Goal: Task Accomplishment & Management: Use online tool/utility

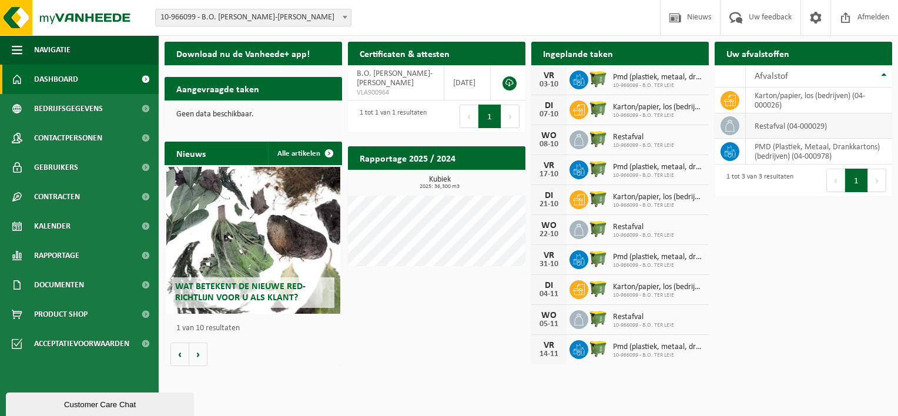
click at [782, 127] on td "restafval (04-000029)" at bounding box center [818, 125] width 146 height 25
click at [213, 91] on h2 "Aangevraagde taken" at bounding box center [217, 88] width 106 height 23
click at [211, 113] on p "Geen data beschikbaar." at bounding box center [253, 114] width 154 height 8
click at [578, 51] on h2 "Ingeplande taken" at bounding box center [577, 53] width 93 height 23
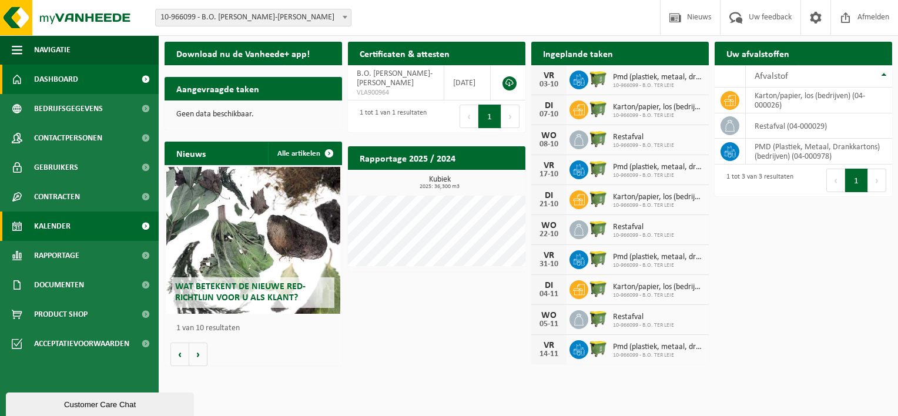
click at [64, 224] on span "Kalender" at bounding box center [52, 225] width 36 height 29
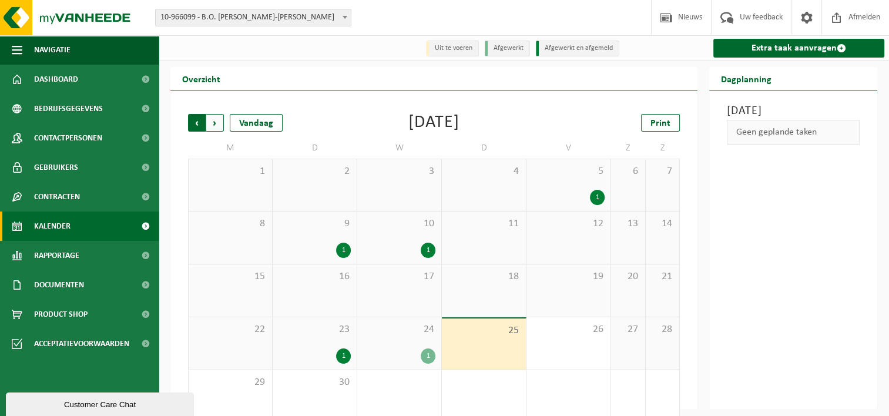
click at [216, 126] on span "Volgende" at bounding box center [215, 123] width 18 height 18
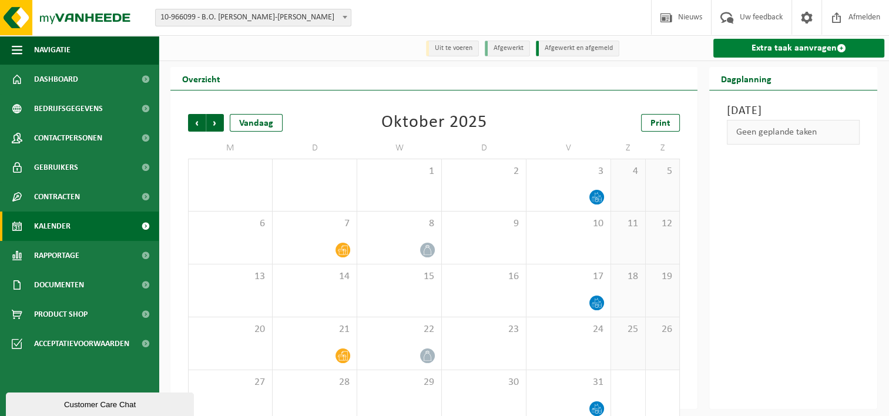
click at [785, 49] on link "Extra taak aanvragen" at bounding box center [798, 48] width 171 height 19
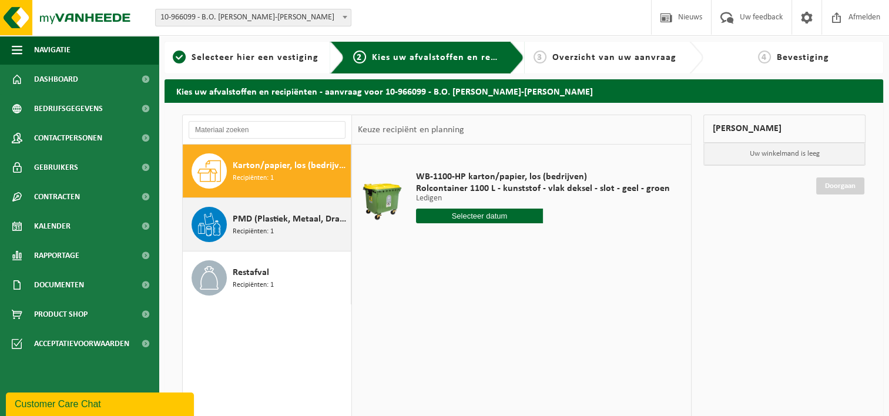
click at [275, 230] on div "PMD (Plastiek, Metaal, Drankkartons) (bedrijven) Recipiënten: 1" at bounding box center [290, 224] width 115 height 35
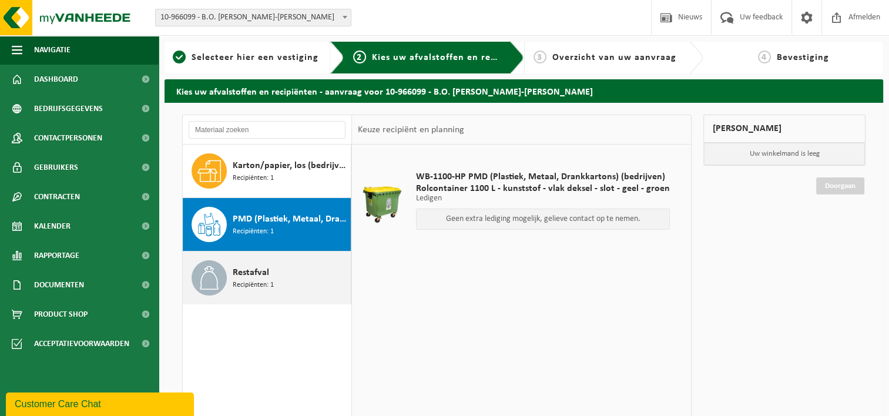
click at [253, 274] on span "Restafval" at bounding box center [251, 272] width 36 height 14
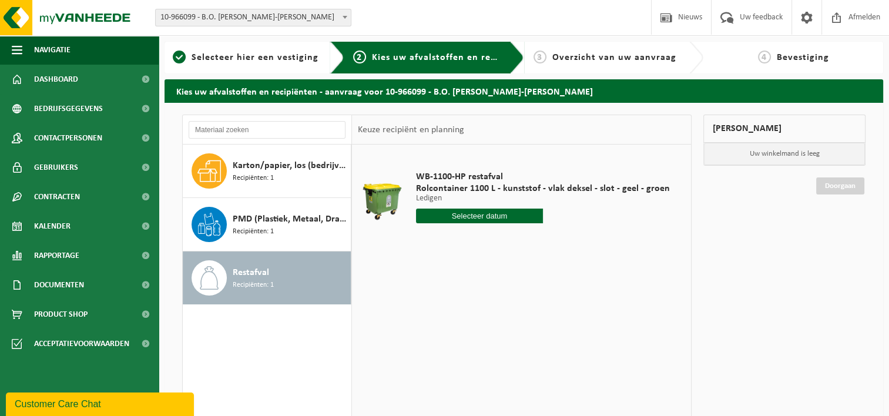
click at [474, 215] on input "text" at bounding box center [479, 216] width 127 height 15
click at [547, 237] on icon at bounding box center [549, 242] width 19 height 19
click at [467, 278] on div "1" at bounding box center [468, 282] width 21 height 19
type input "Van [DATE]"
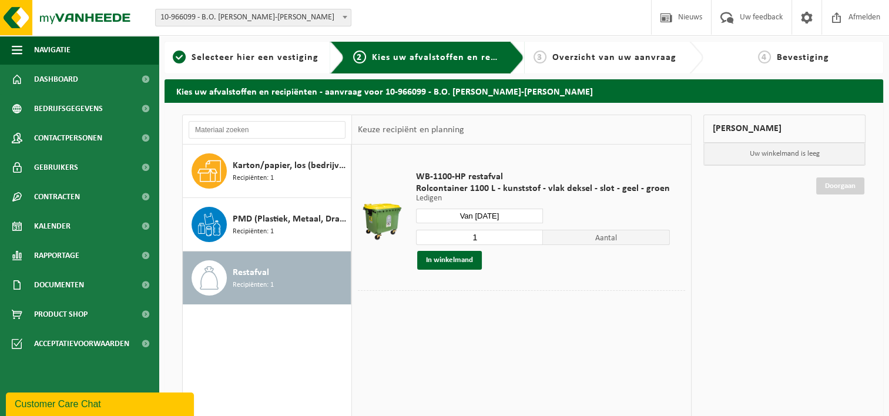
click at [604, 236] on span "Aantal" at bounding box center [606, 237] width 127 height 15
click at [449, 261] on button "In winkelmand" at bounding box center [449, 260] width 65 height 19
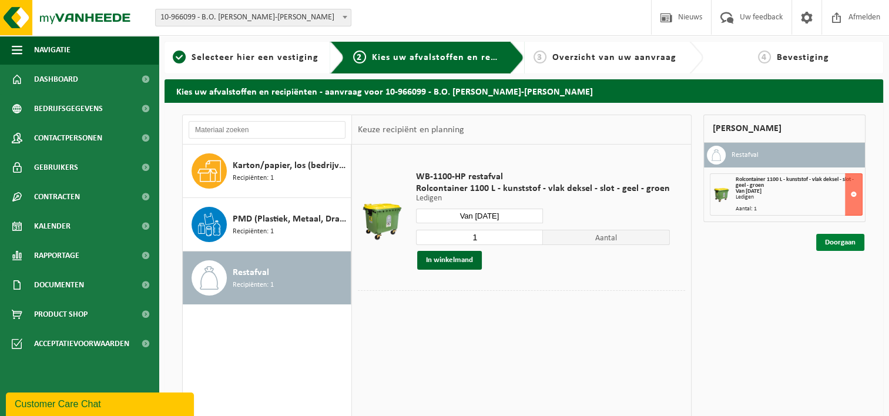
click at [839, 241] on link "Doorgaan" at bounding box center [840, 242] width 48 height 17
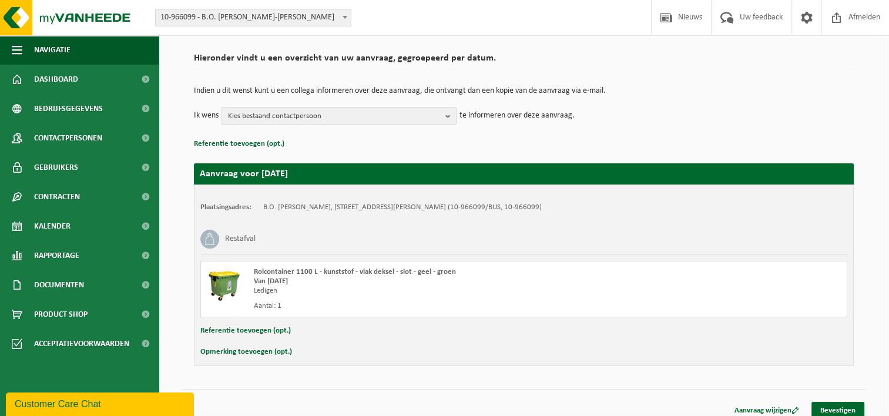
scroll to position [87, 0]
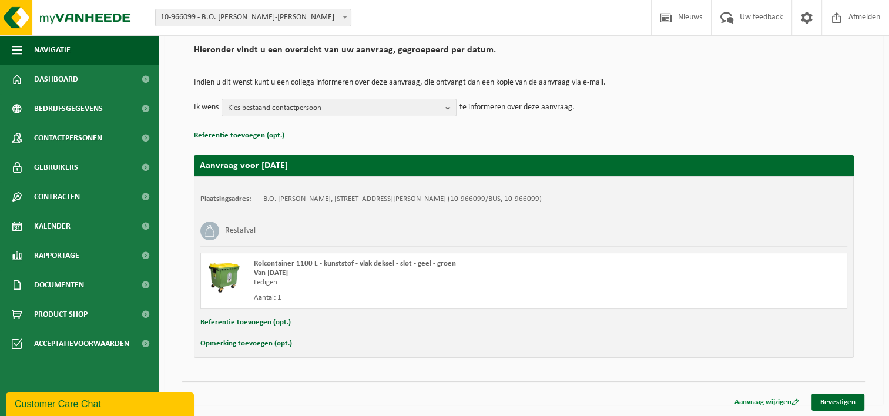
click at [755, 402] on link "Aanvraag wijzigen" at bounding box center [766, 402] width 82 height 17
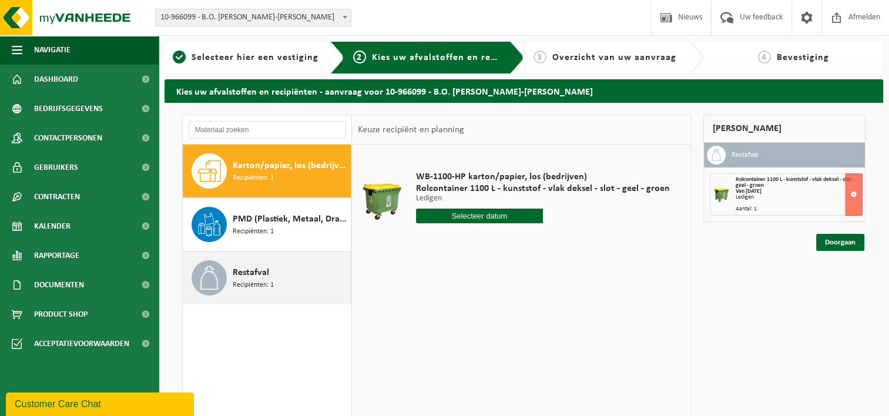
click at [278, 280] on div "Restafval Recipiënten: 1" at bounding box center [290, 277] width 115 height 35
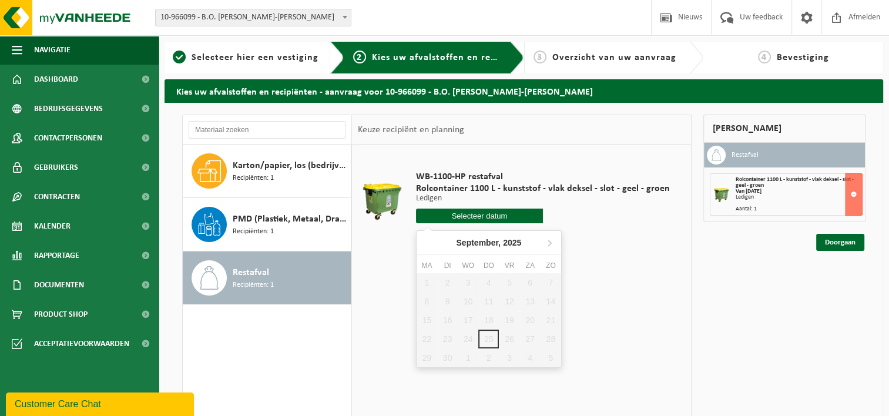
click at [480, 219] on input "text" at bounding box center [479, 216] width 127 height 15
click at [550, 243] on icon at bounding box center [549, 243] width 3 height 6
click at [470, 318] on div "15" at bounding box center [468, 320] width 21 height 19
type input "Van [DATE]"
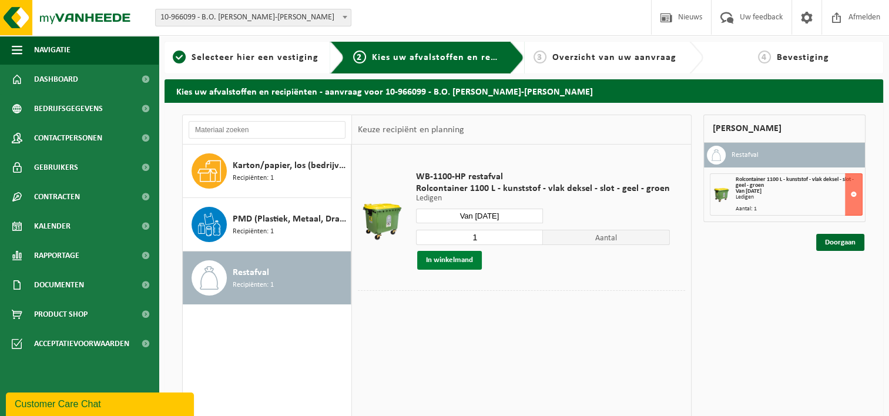
click at [443, 261] on button "In winkelmand" at bounding box center [449, 260] width 65 height 19
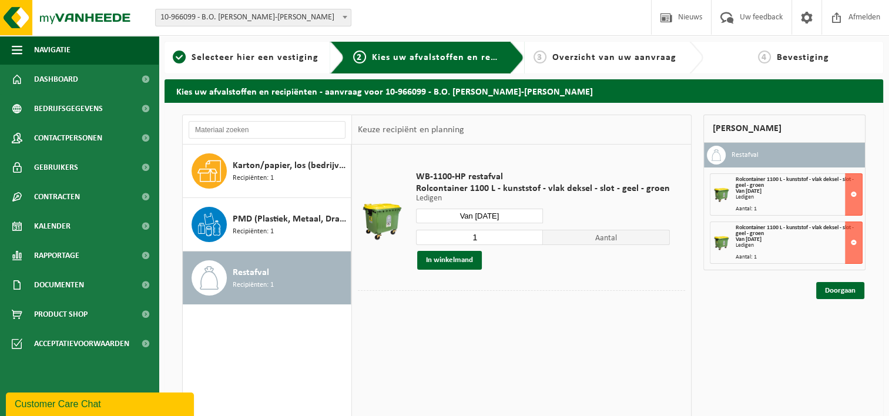
click at [269, 276] on div "Restafval Recipiënten: 1" at bounding box center [290, 277] width 115 height 35
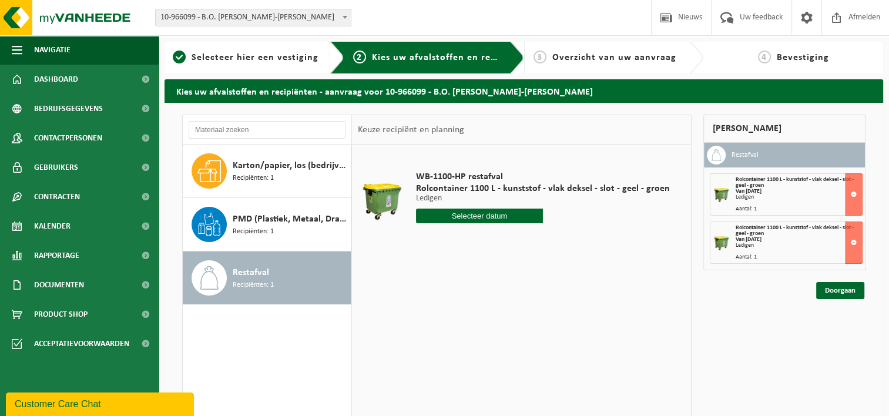
click at [471, 215] on input "text" at bounding box center [479, 216] width 127 height 15
click at [550, 242] on icon at bounding box center [549, 243] width 3 height 6
click at [469, 358] on div "29" at bounding box center [468, 357] width 21 height 19
type input "Van 2025-10-29"
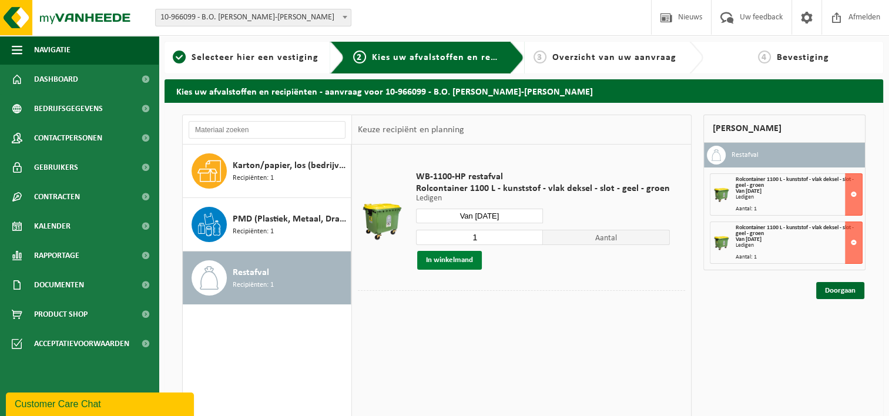
click at [443, 261] on button "In winkelmand" at bounding box center [449, 260] width 65 height 19
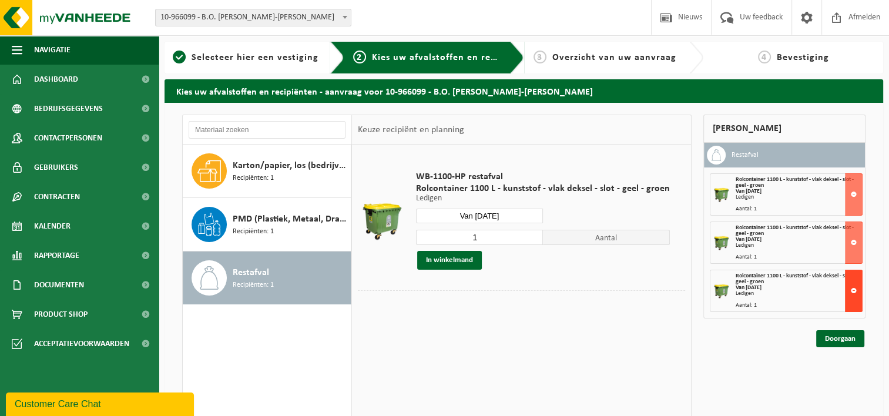
click at [853, 289] on button at bounding box center [854, 291] width 18 height 42
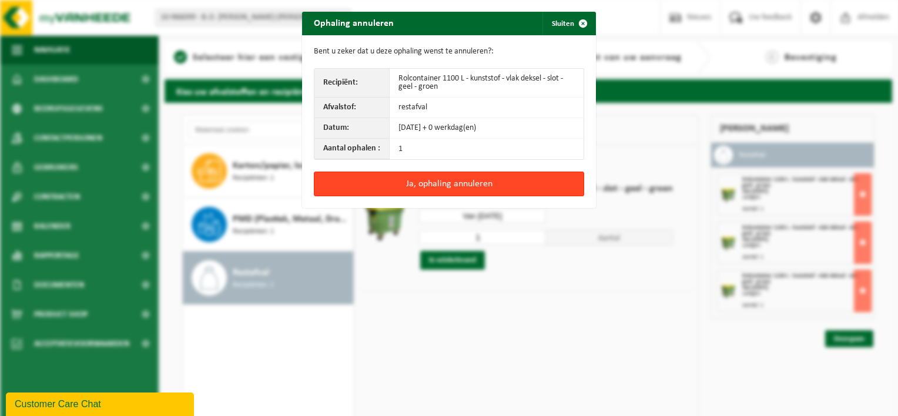
click at [430, 181] on button "Ja, ophaling annuleren" at bounding box center [449, 184] width 270 height 25
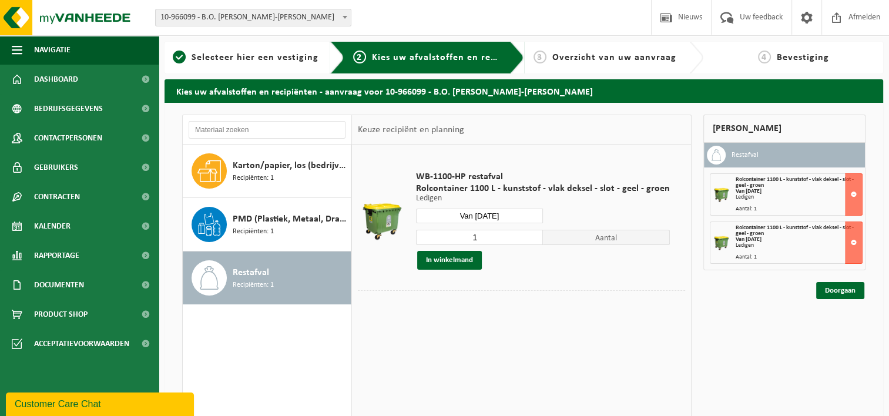
click at [264, 281] on span "Recipiënten: 1" at bounding box center [253, 285] width 41 height 11
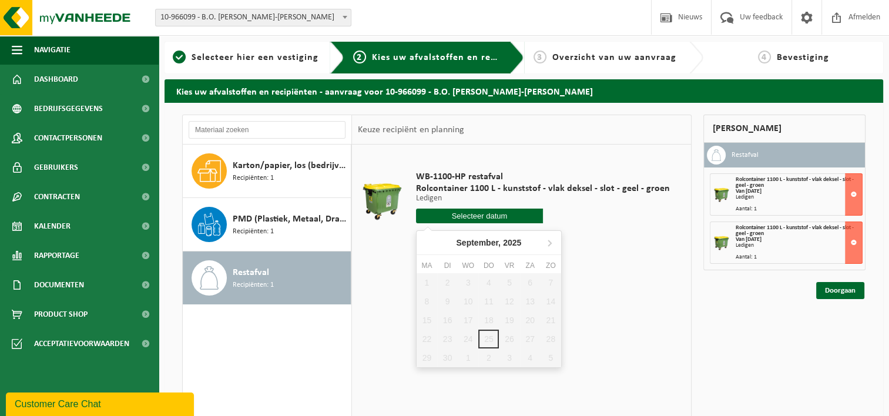
click at [476, 214] on input "text" at bounding box center [479, 216] width 127 height 15
click at [548, 242] on icon at bounding box center [549, 242] width 19 height 19
click at [468, 298] on div "27 28 29 30 31 1 2 3 4 5 6 7 8 9 10 11 12 13 14 15 16 17 18 19 20 21 22 23 24 2…" at bounding box center [488, 320] width 144 height 94
click at [466, 215] on input "text" at bounding box center [479, 216] width 127 height 15
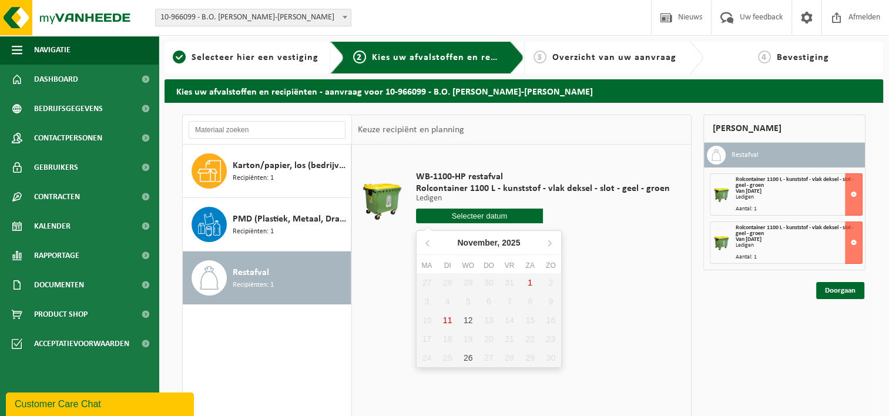
click at [466, 301] on div "27 28 29 30 31 1 2 3 4 5 6 7 8 9 10 11 12 13 14 15 16 17 18 19 20 21 22 23 24 2…" at bounding box center [488, 320] width 144 height 94
click at [832, 291] on link "Doorgaan" at bounding box center [840, 290] width 48 height 17
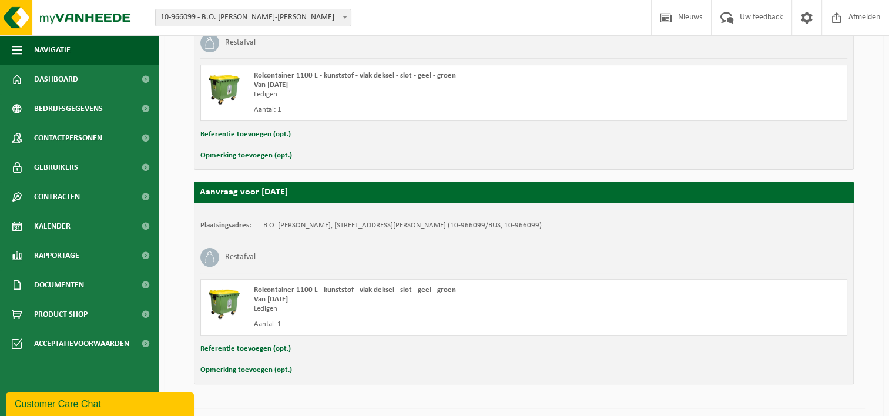
scroll to position [301, 0]
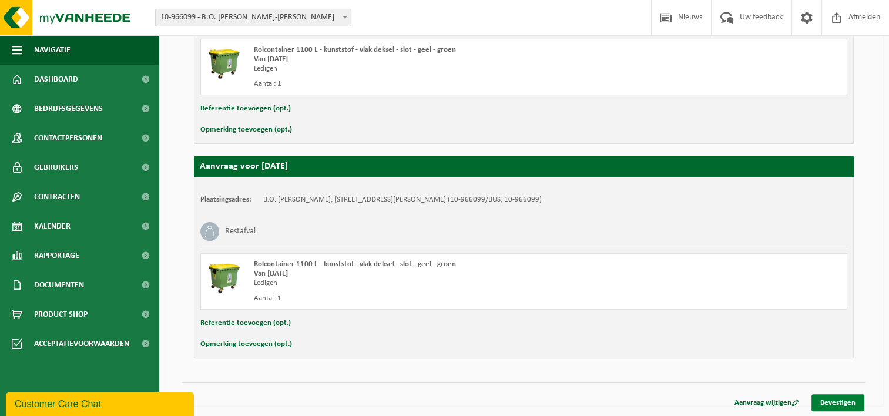
click at [827, 402] on link "Bevestigen" at bounding box center [837, 402] width 53 height 17
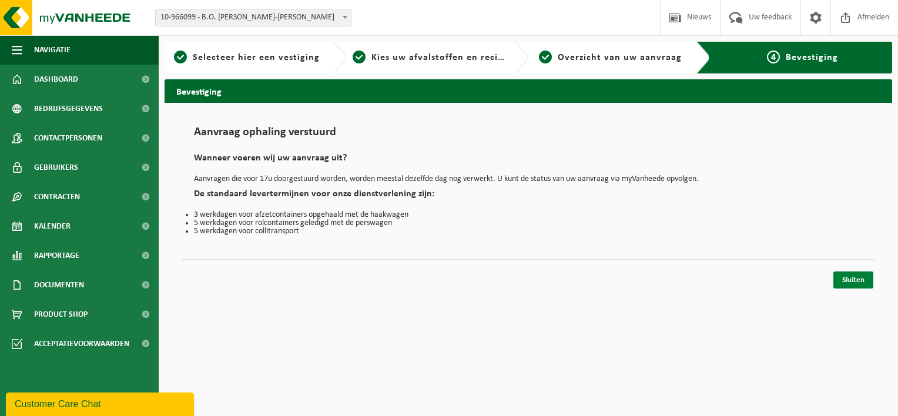
click at [849, 282] on link "Sluiten" at bounding box center [853, 279] width 40 height 17
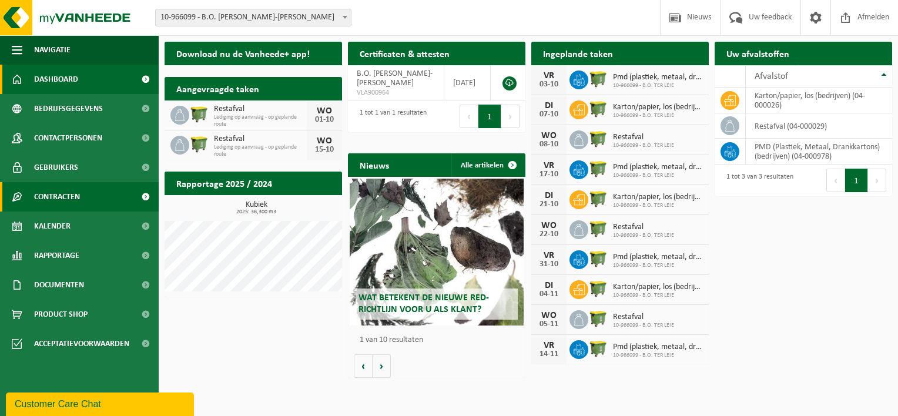
click at [67, 196] on span "Contracten" at bounding box center [57, 196] width 46 height 29
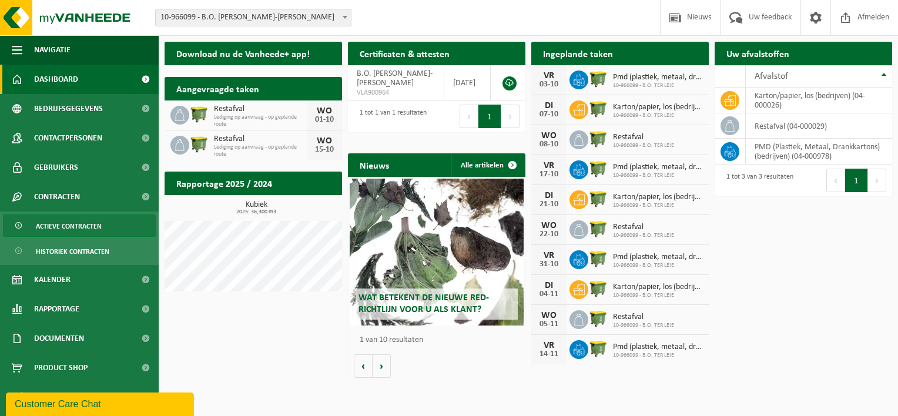
click at [64, 225] on span "Actieve contracten" at bounding box center [69, 226] width 66 height 22
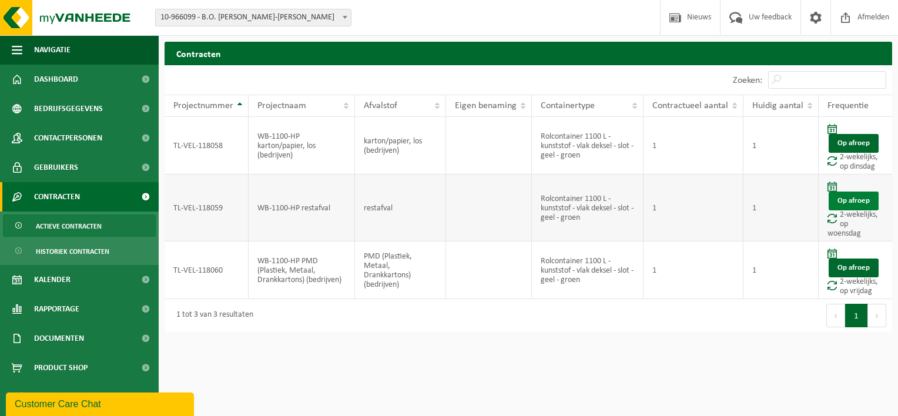
click at [848, 199] on link "Op afroep" at bounding box center [853, 200] width 50 height 19
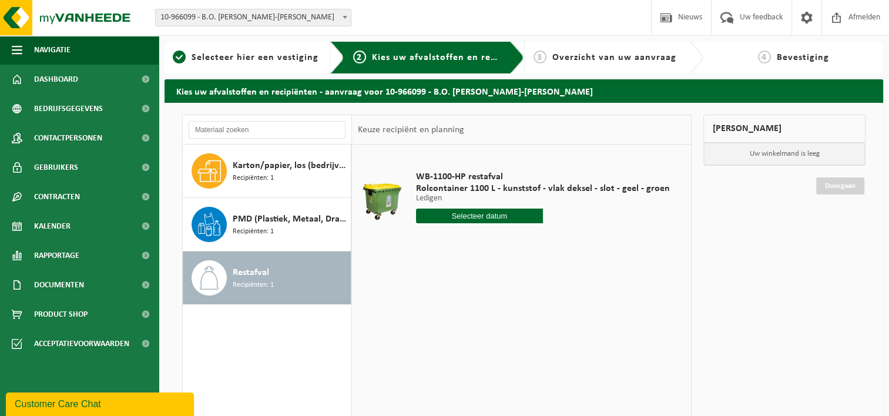
click at [470, 218] on input "text" at bounding box center [479, 216] width 127 height 15
click at [549, 241] on icon at bounding box center [549, 243] width 3 height 6
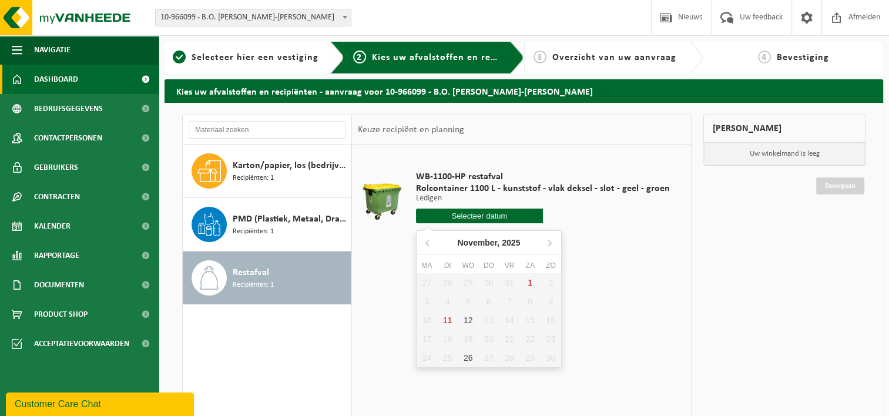
click at [47, 82] on span "Dashboard" at bounding box center [56, 79] width 44 height 29
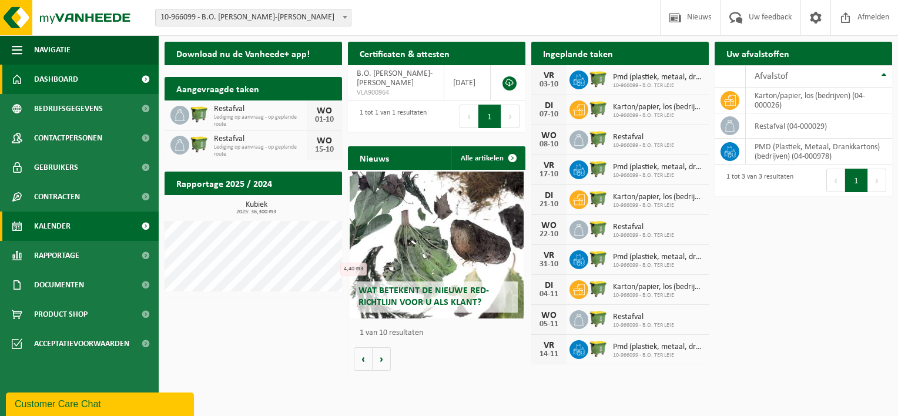
click at [83, 227] on link "Kalender" at bounding box center [79, 225] width 159 height 29
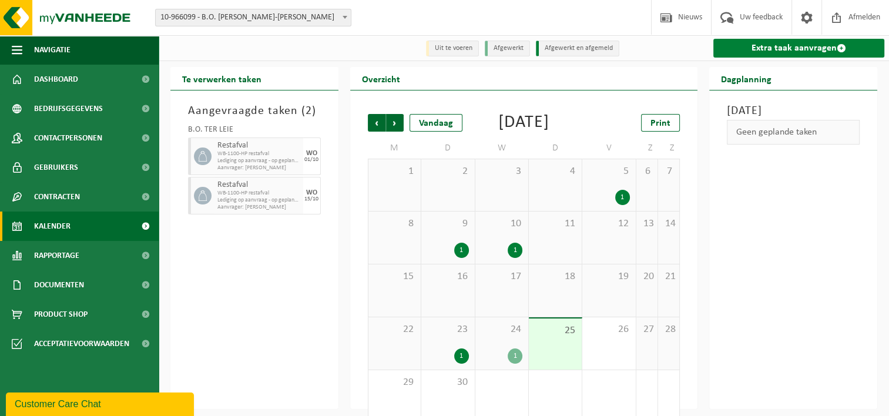
click at [777, 49] on link "Extra taak aanvragen" at bounding box center [798, 48] width 171 height 19
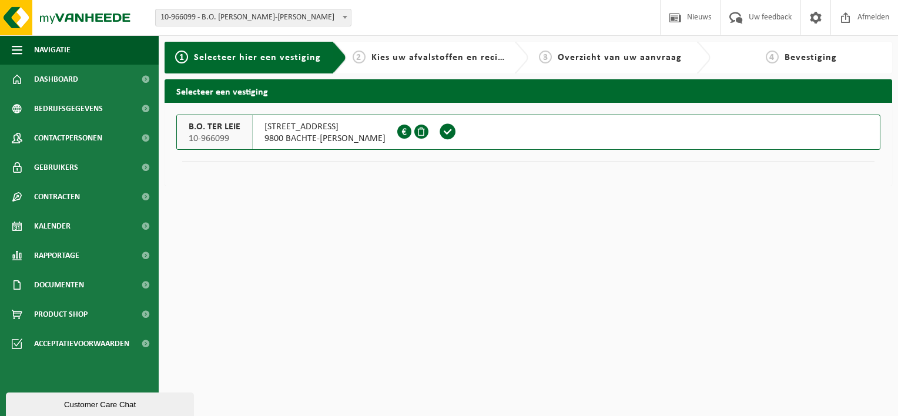
click at [439, 61] on span "Kies uw afvalstoffen en recipiënten" at bounding box center [452, 57] width 162 height 9
click at [265, 54] on span "Selecteer hier een vestiging" at bounding box center [257, 57] width 127 height 9
click at [439, 132] on span at bounding box center [448, 132] width 18 height 18
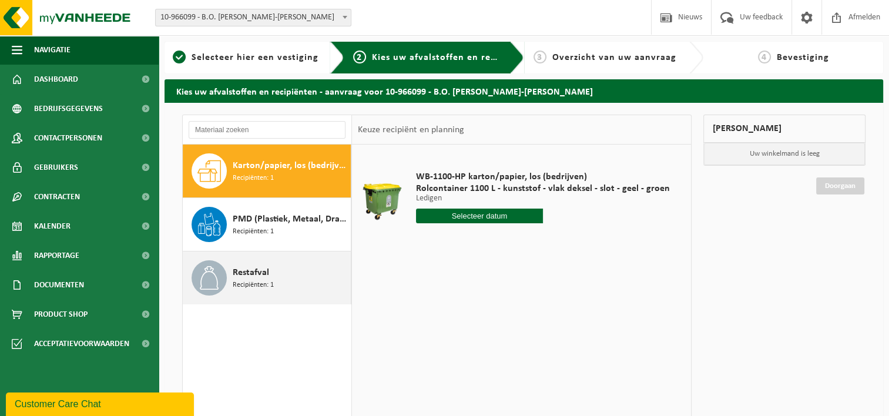
click at [285, 275] on div "Restafval Recipiënten: 1" at bounding box center [290, 277] width 115 height 35
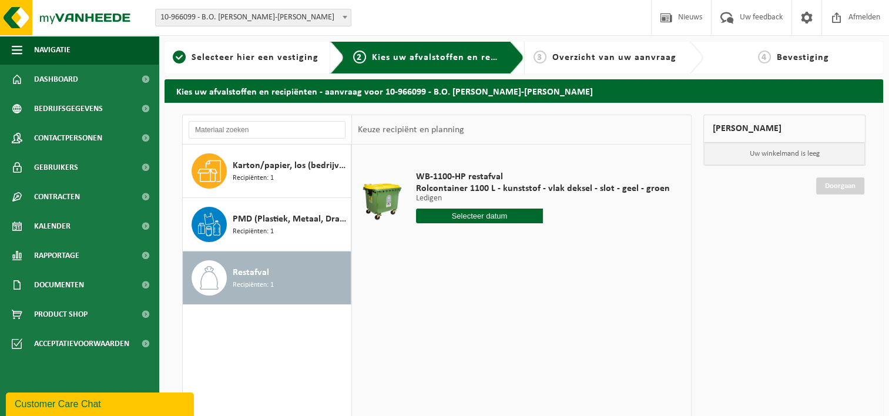
click at [484, 217] on input "text" at bounding box center [479, 216] width 127 height 15
click at [548, 242] on icon at bounding box center [549, 242] width 19 height 19
click at [470, 319] on div "12" at bounding box center [468, 320] width 21 height 19
type input "Van 2025-11-12"
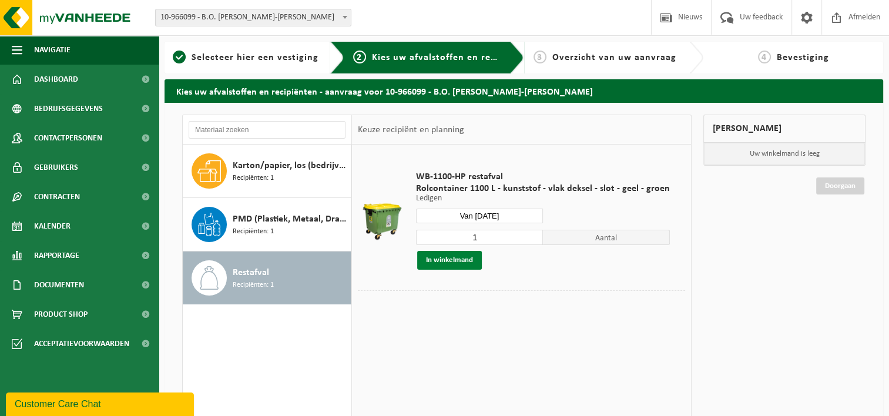
click at [453, 260] on button "In winkelmand" at bounding box center [449, 260] width 65 height 19
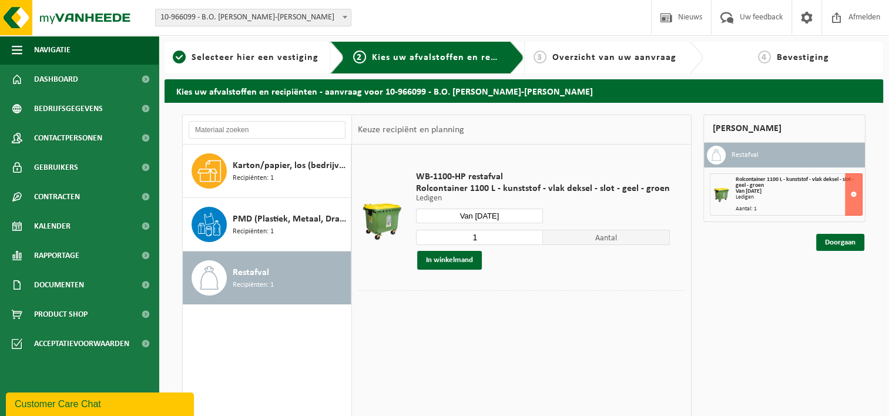
click at [256, 283] on span "Recipiënten: 1" at bounding box center [253, 285] width 41 height 11
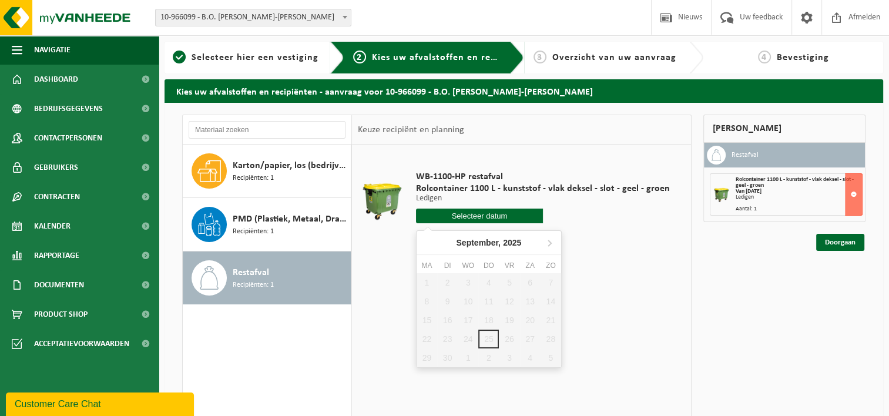
click at [491, 215] on input "text" at bounding box center [479, 216] width 127 height 15
click at [552, 242] on icon at bounding box center [549, 242] width 19 height 19
click at [466, 362] on div "26" at bounding box center [468, 357] width 21 height 19
type input "Van 2025-11-26"
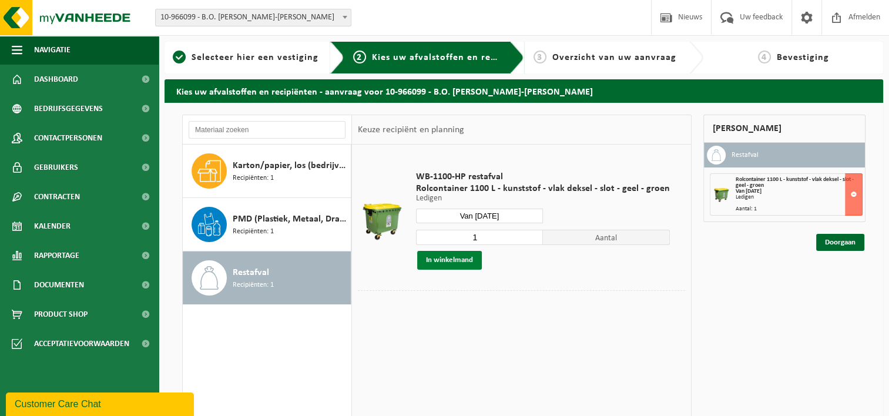
click at [449, 260] on button "In winkelmand" at bounding box center [449, 260] width 65 height 19
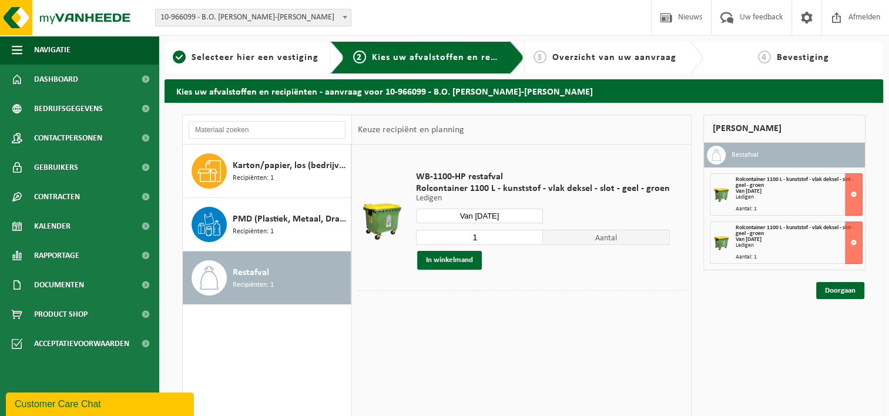
click at [280, 280] on div "Restafval Recipiënten: 1" at bounding box center [290, 277] width 115 height 35
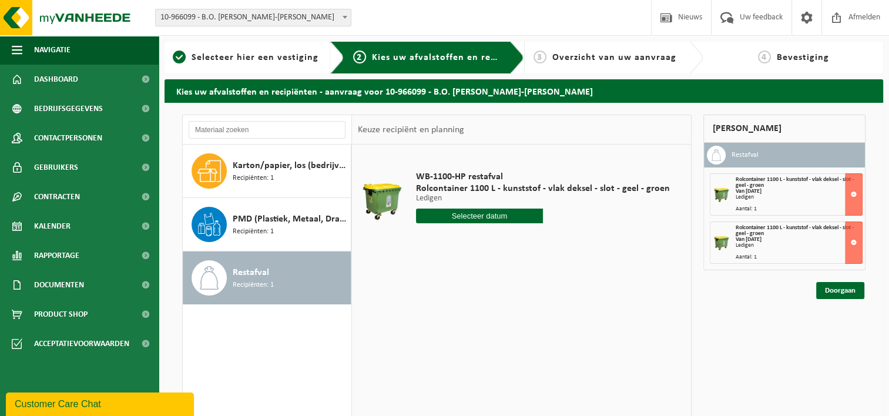
click at [486, 213] on input "text" at bounding box center [479, 216] width 127 height 15
click at [549, 241] on icon at bounding box center [549, 243] width 3 height 6
click at [549, 240] on icon at bounding box center [549, 243] width 3 height 6
click at [601, 270] on div "WB-1100-HP restafval Rolcontainer 1100 L - kunststof - vlak deksel - slot - gee…" at bounding box center [521, 320] width 339 height 352
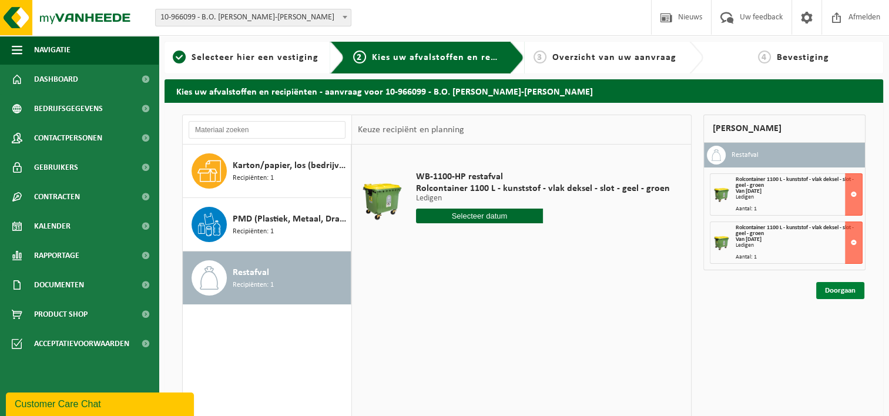
click at [834, 289] on link "Doorgaan" at bounding box center [840, 290] width 48 height 17
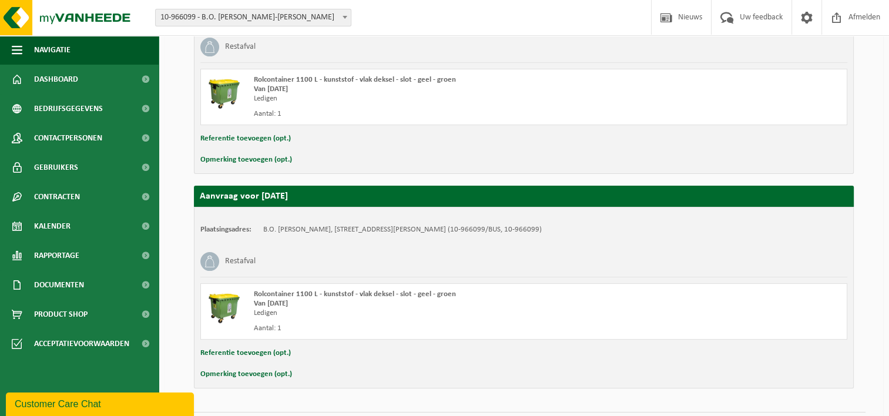
scroll to position [301, 0]
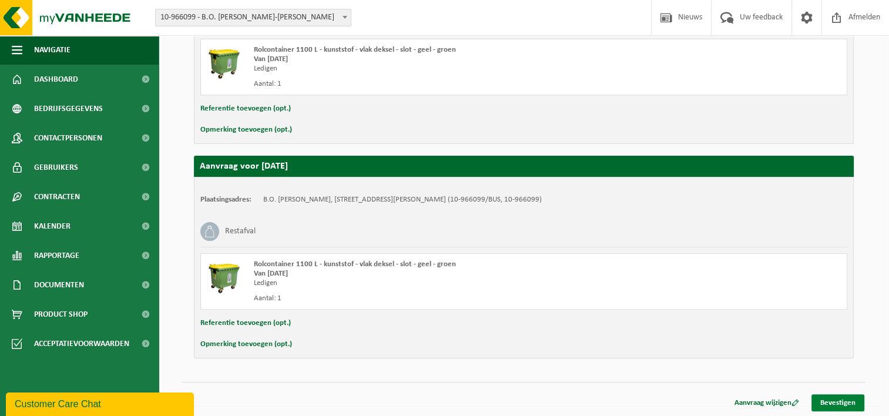
click at [839, 402] on link "Bevestigen" at bounding box center [837, 402] width 53 height 17
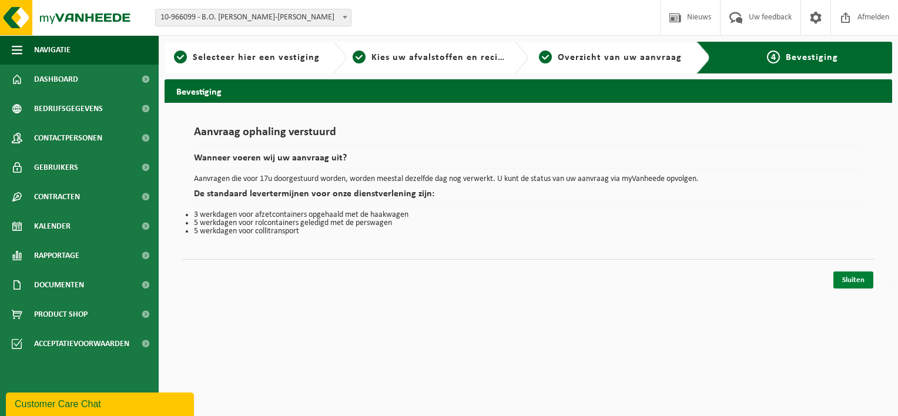
click at [847, 277] on link "Sluiten" at bounding box center [853, 279] width 40 height 17
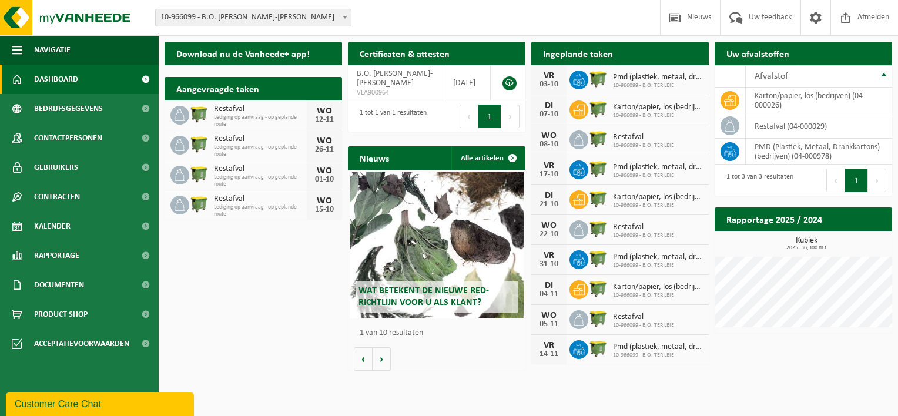
click at [613, 82] on span "10-966099 - B.O. TER LEIE" at bounding box center [658, 85] width 90 height 7
